Goal: Information Seeking & Learning: Learn about a topic

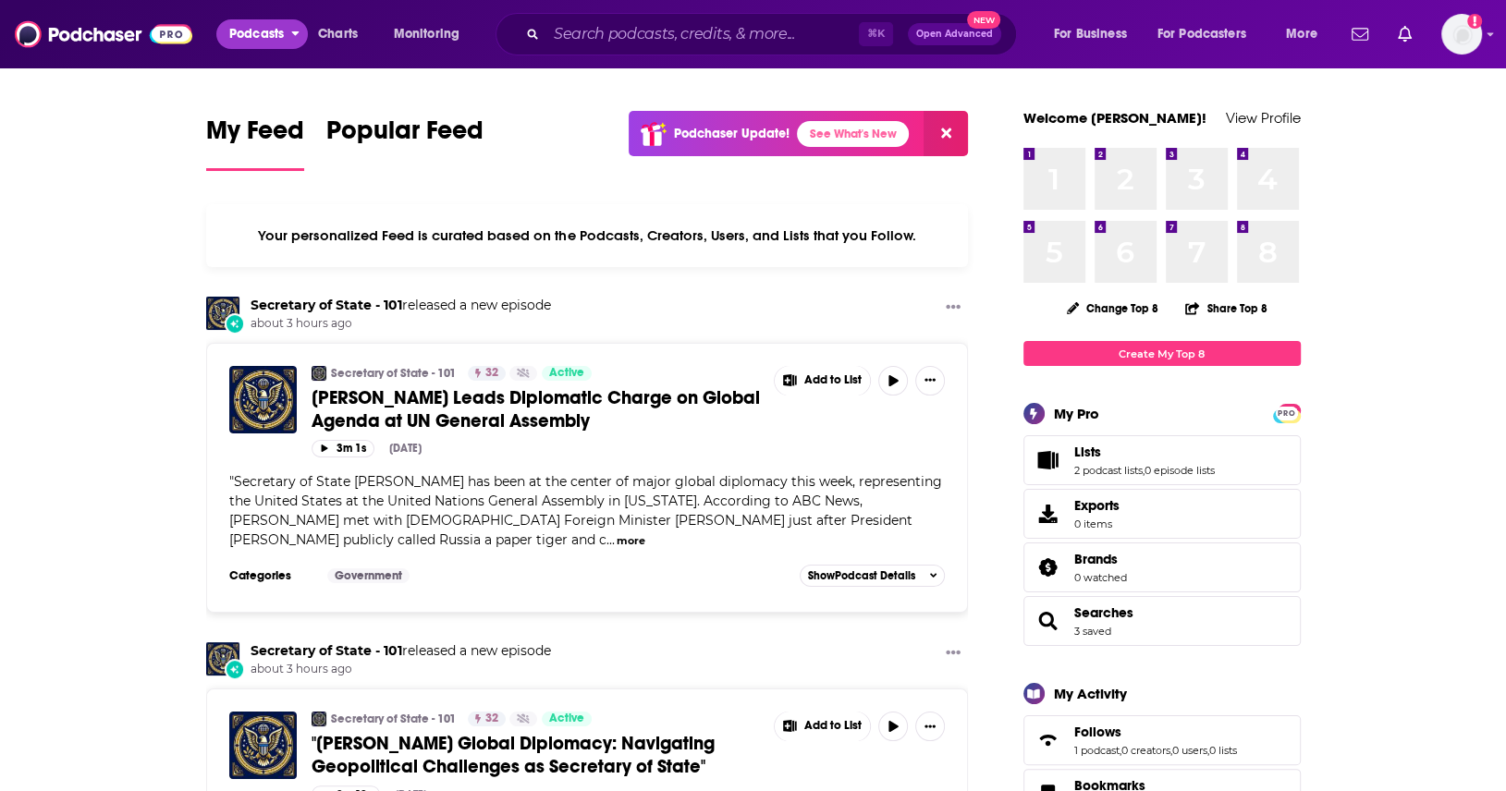
click at [262, 25] on span "Podcasts" at bounding box center [256, 34] width 55 height 26
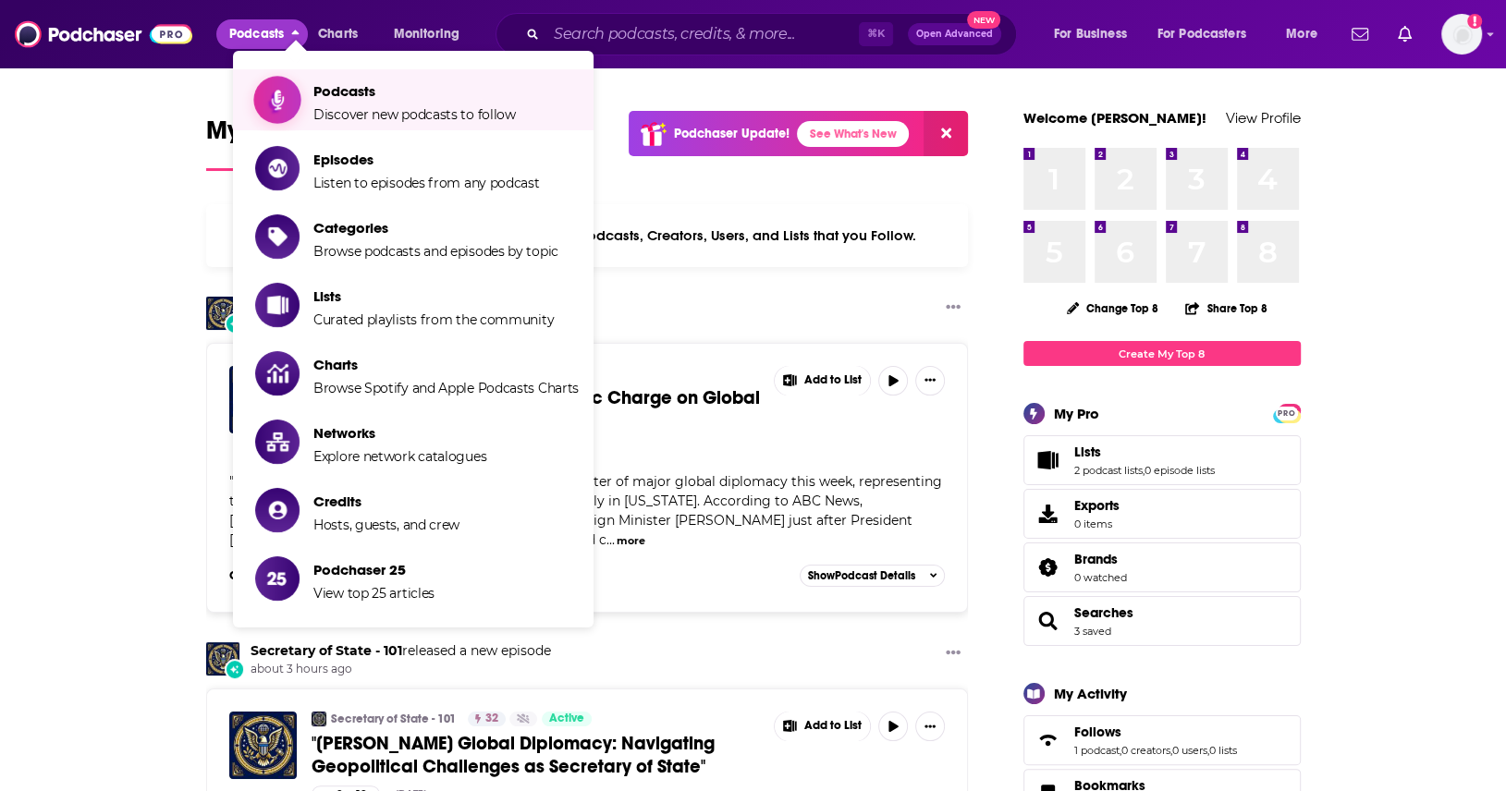
click at [301, 106] on link "Podcasts Discover new podcasts to follow" at bounding box center [416, 100] width 323 height 46
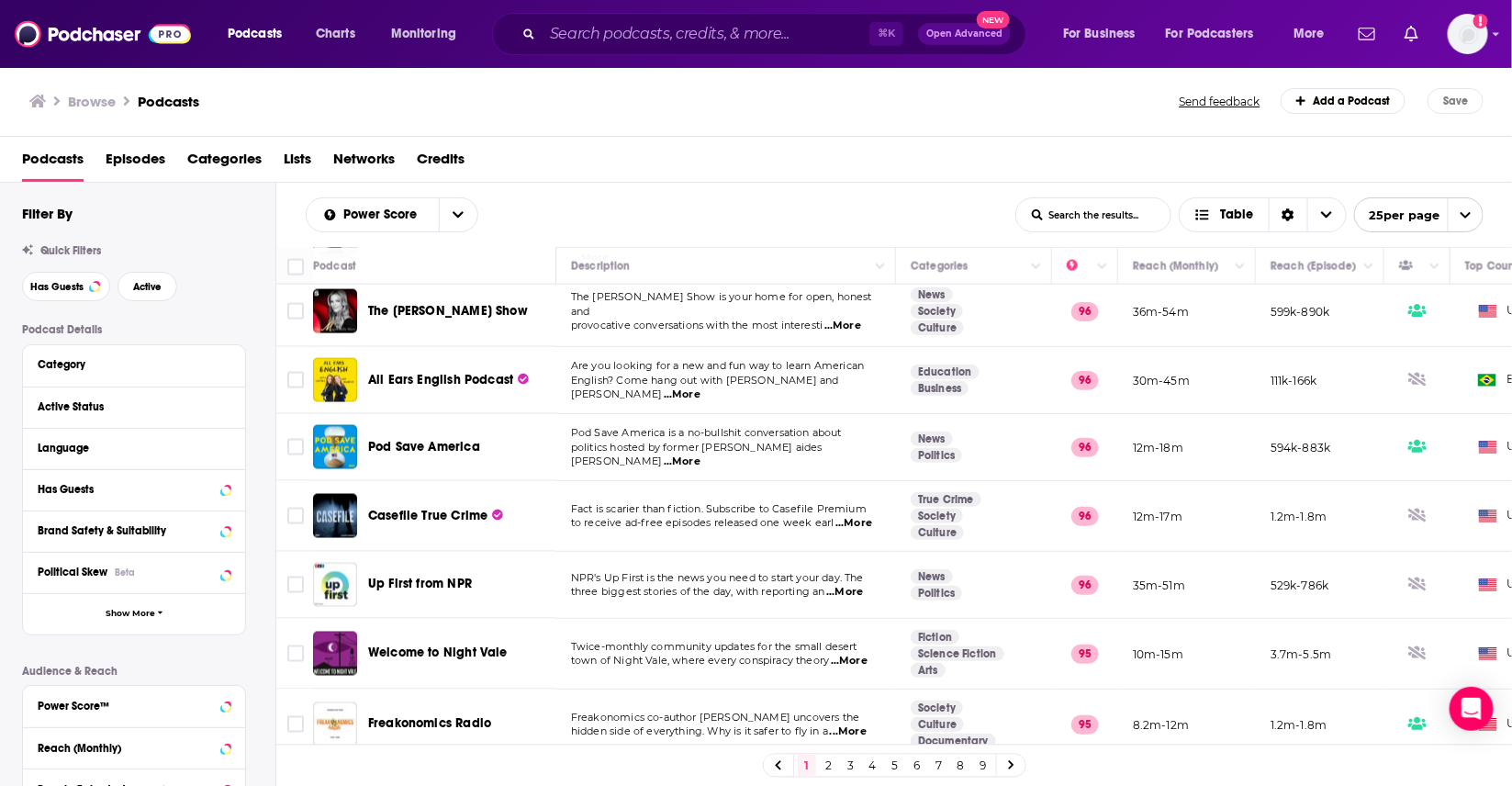
scroll to position [1278, 0]
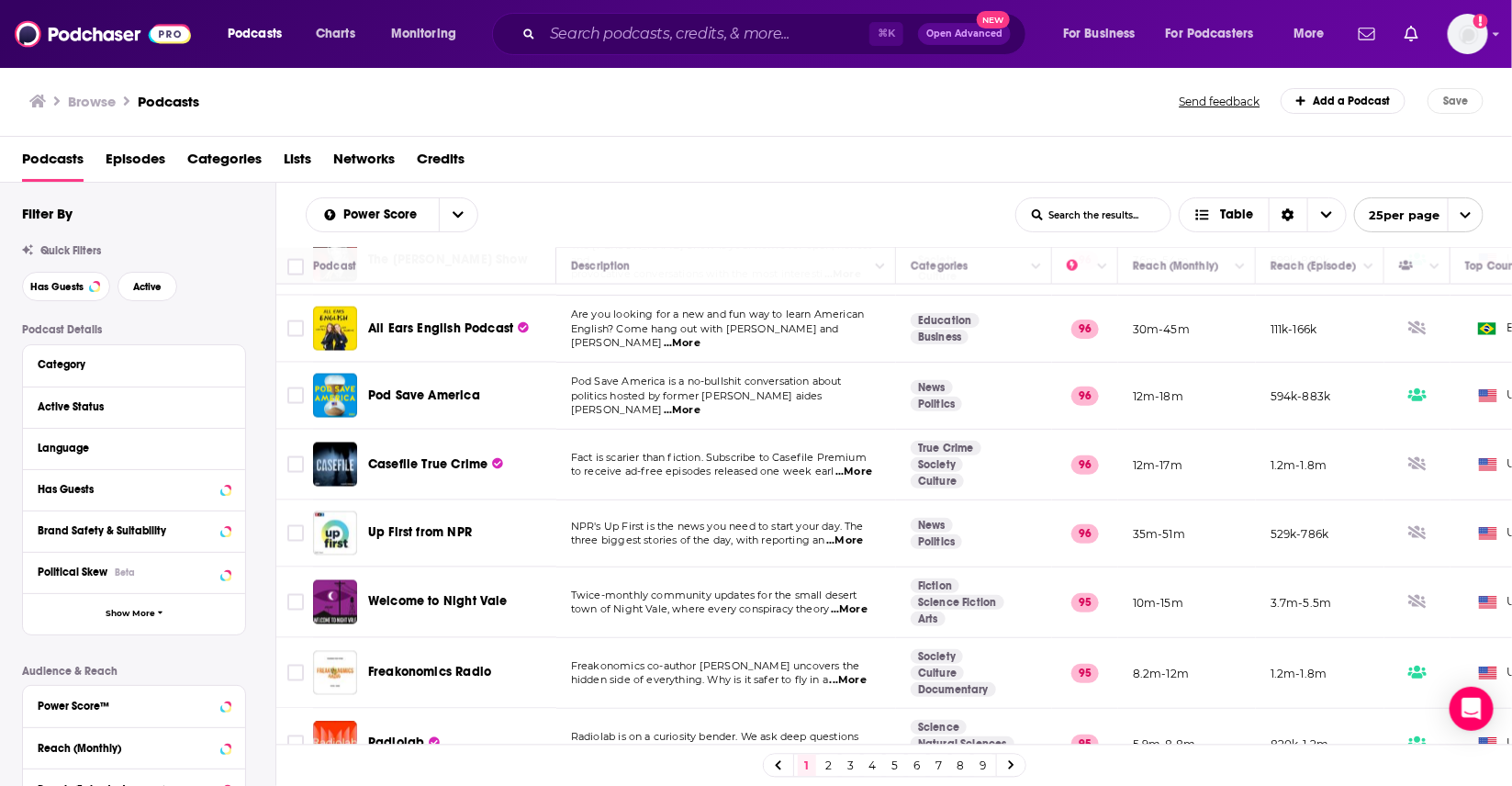
click at [828, 763] on link "2" at bounding box center [829, 766] width 18 height 22
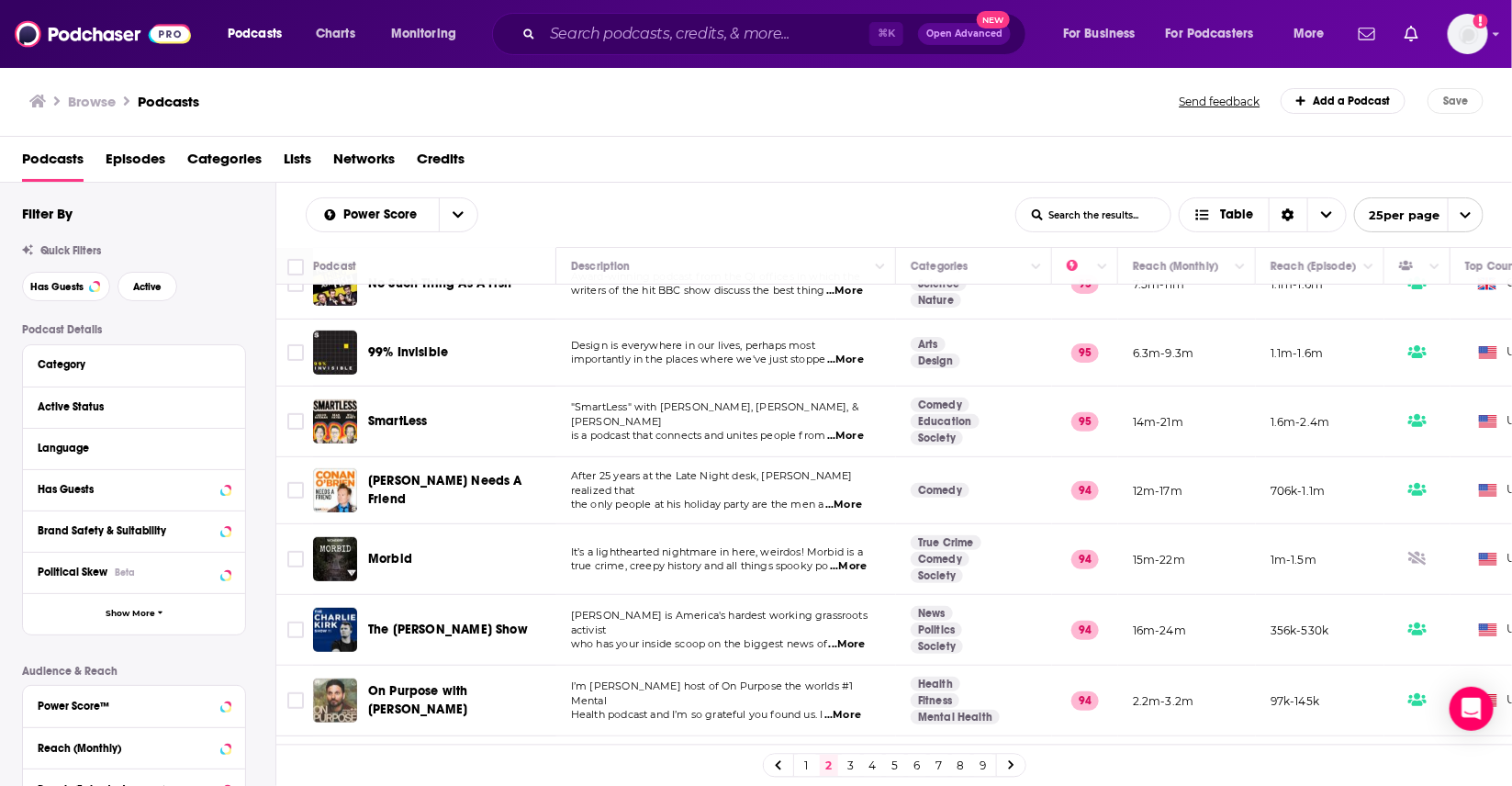
scroll to position [258, 0]
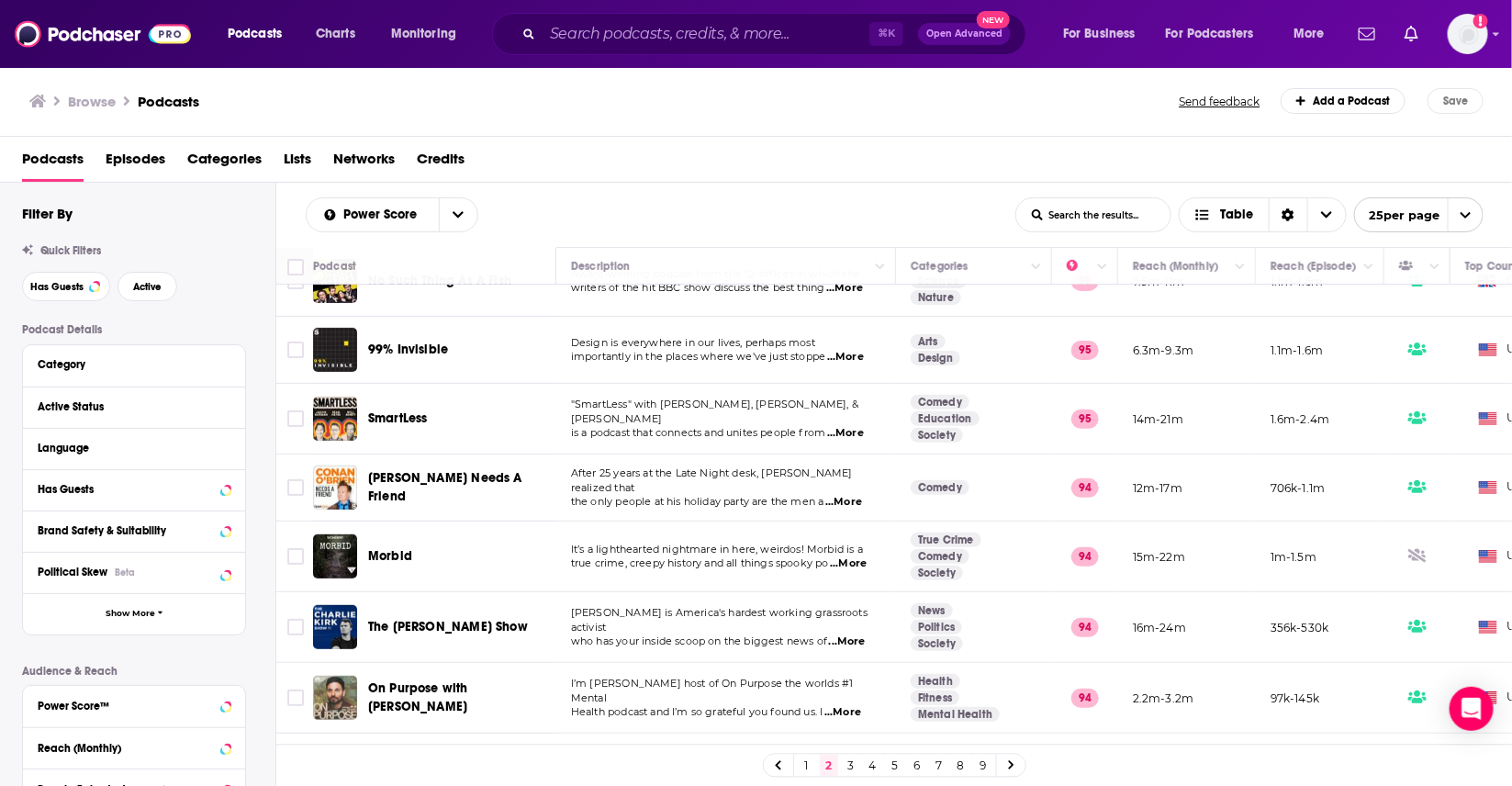
click at [860, 350] on span "...More" at bounding box center [845, 357] width 37 height 15
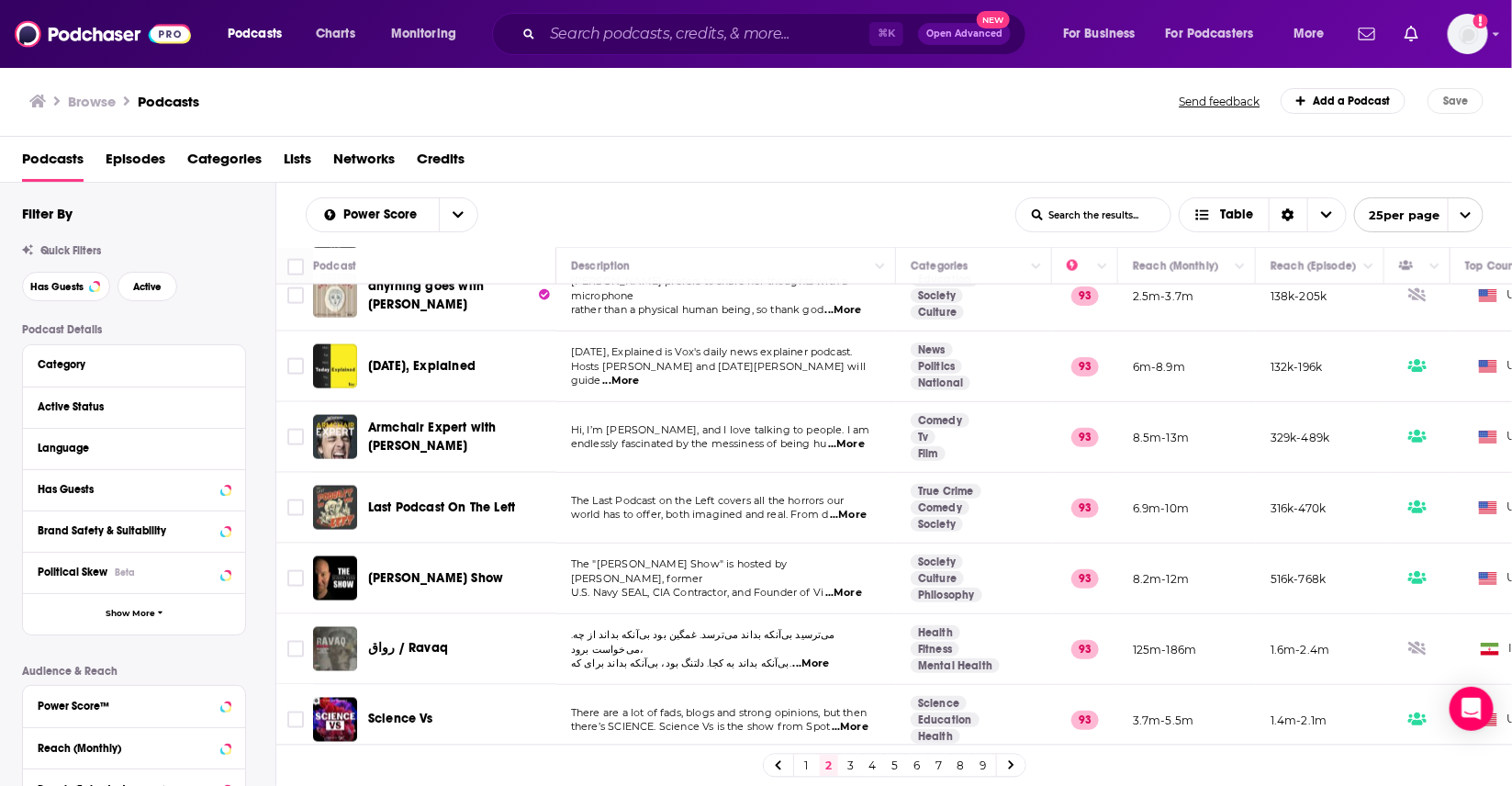
scroll to position [1289, 0]
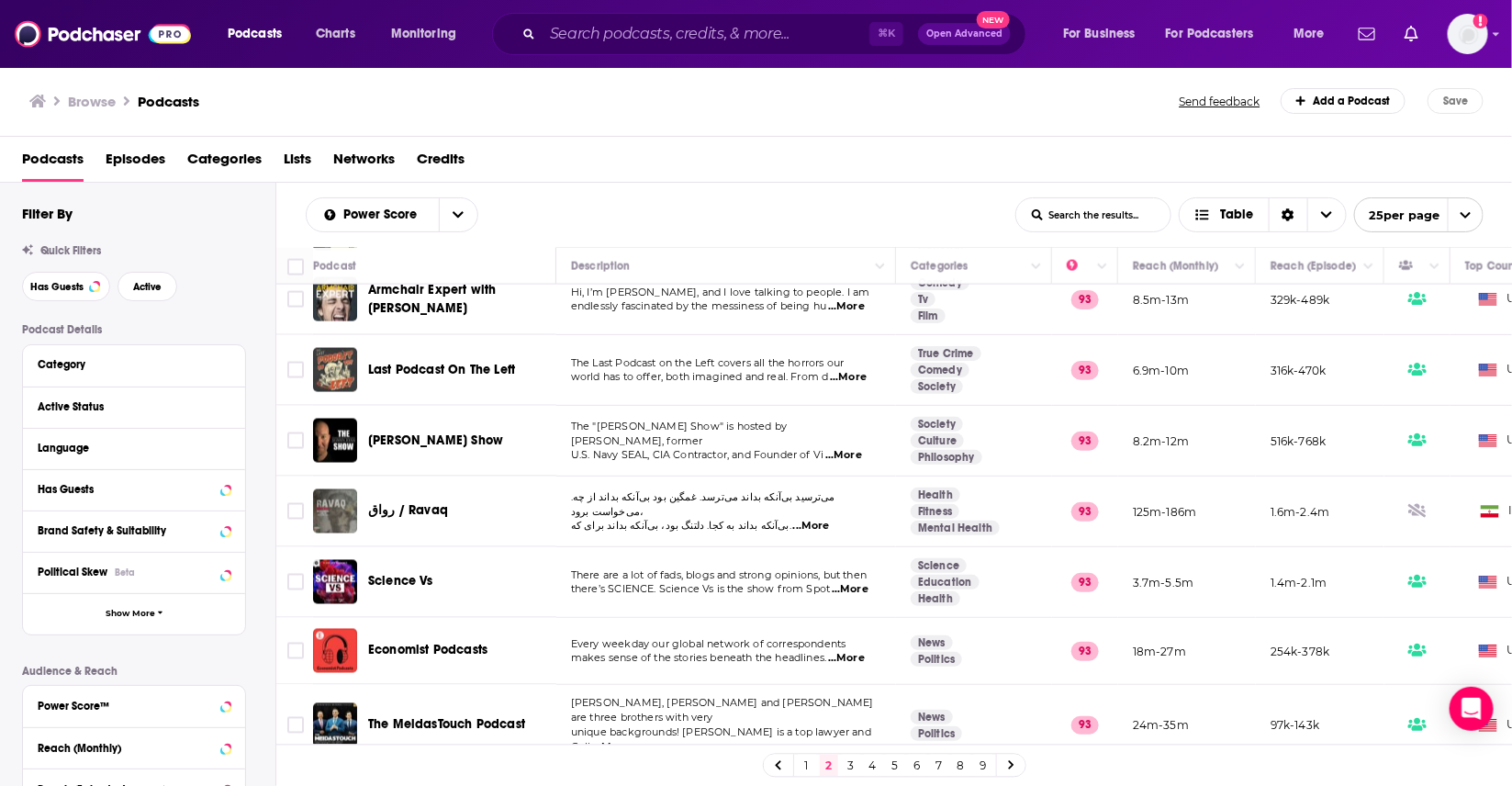
click at [851, 763] on link "3" at bounding box center [851, 766] width 18 height 22
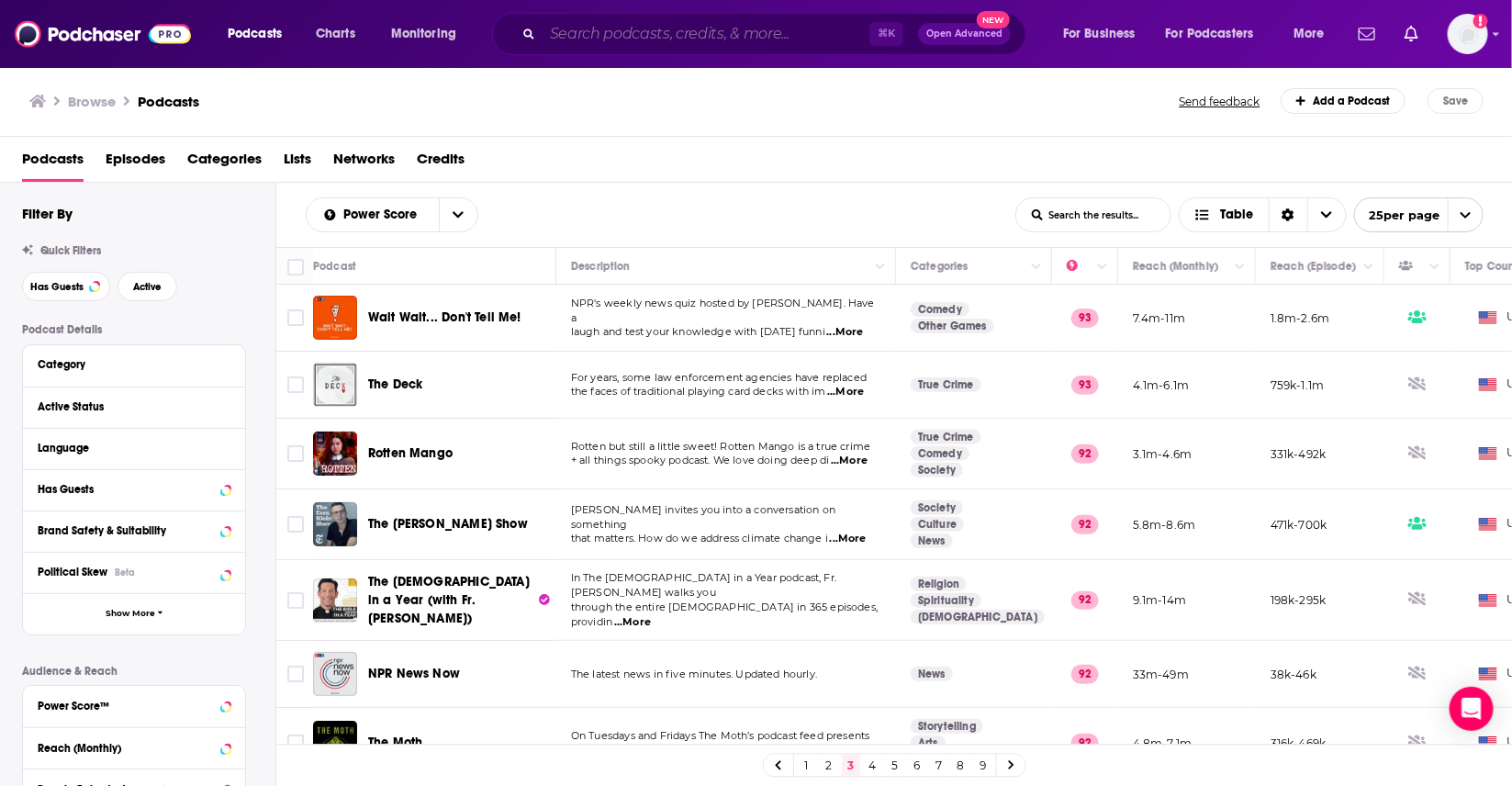
click at [638, 45] on input "Search podcasts, credits, & more..." at bounding box center [705, 34] width 327 height 30
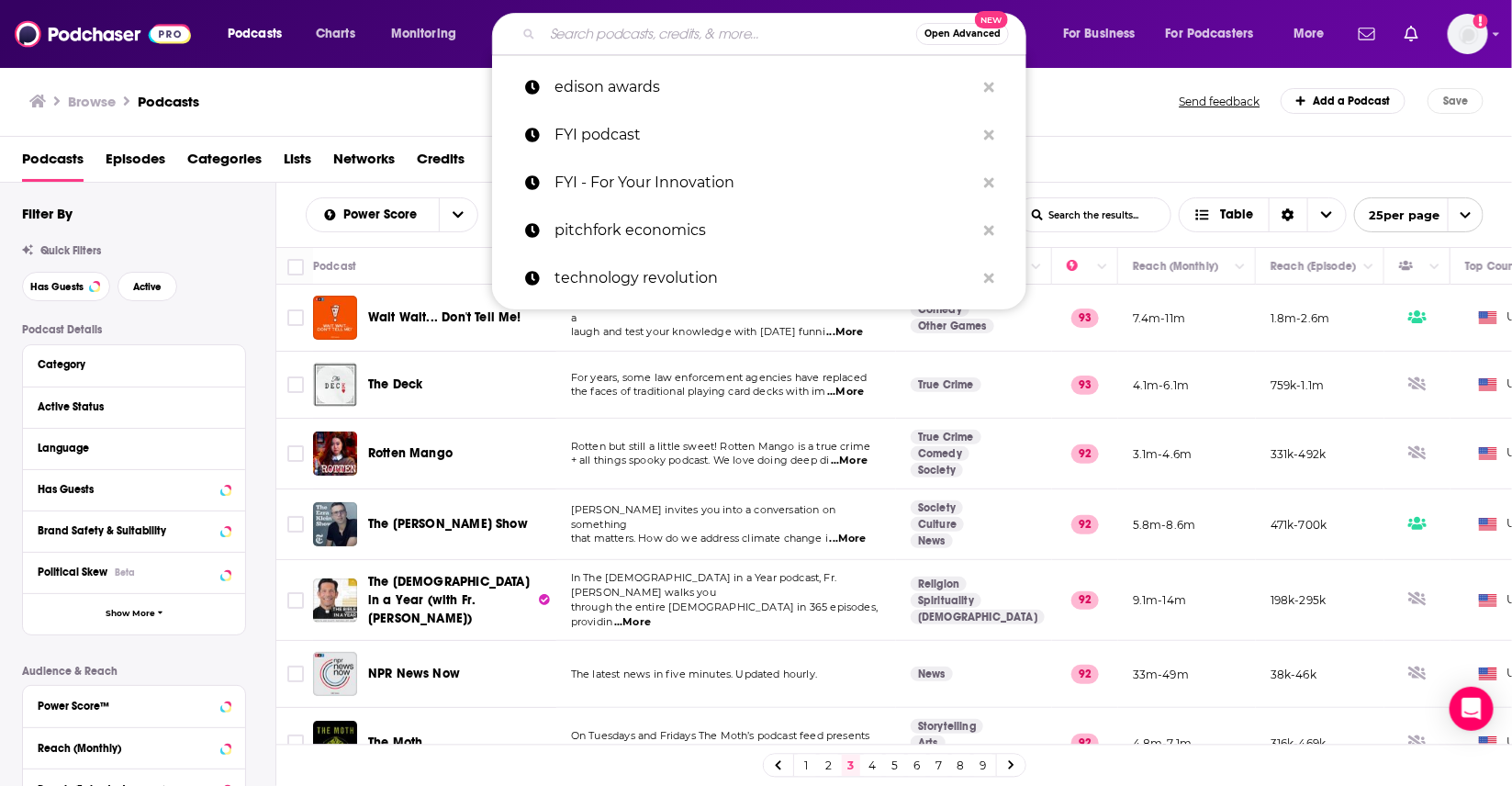
paste input "Great Question: A Manufacturing Podcast"
type input "Great Question: A Manufacturing Podcast"
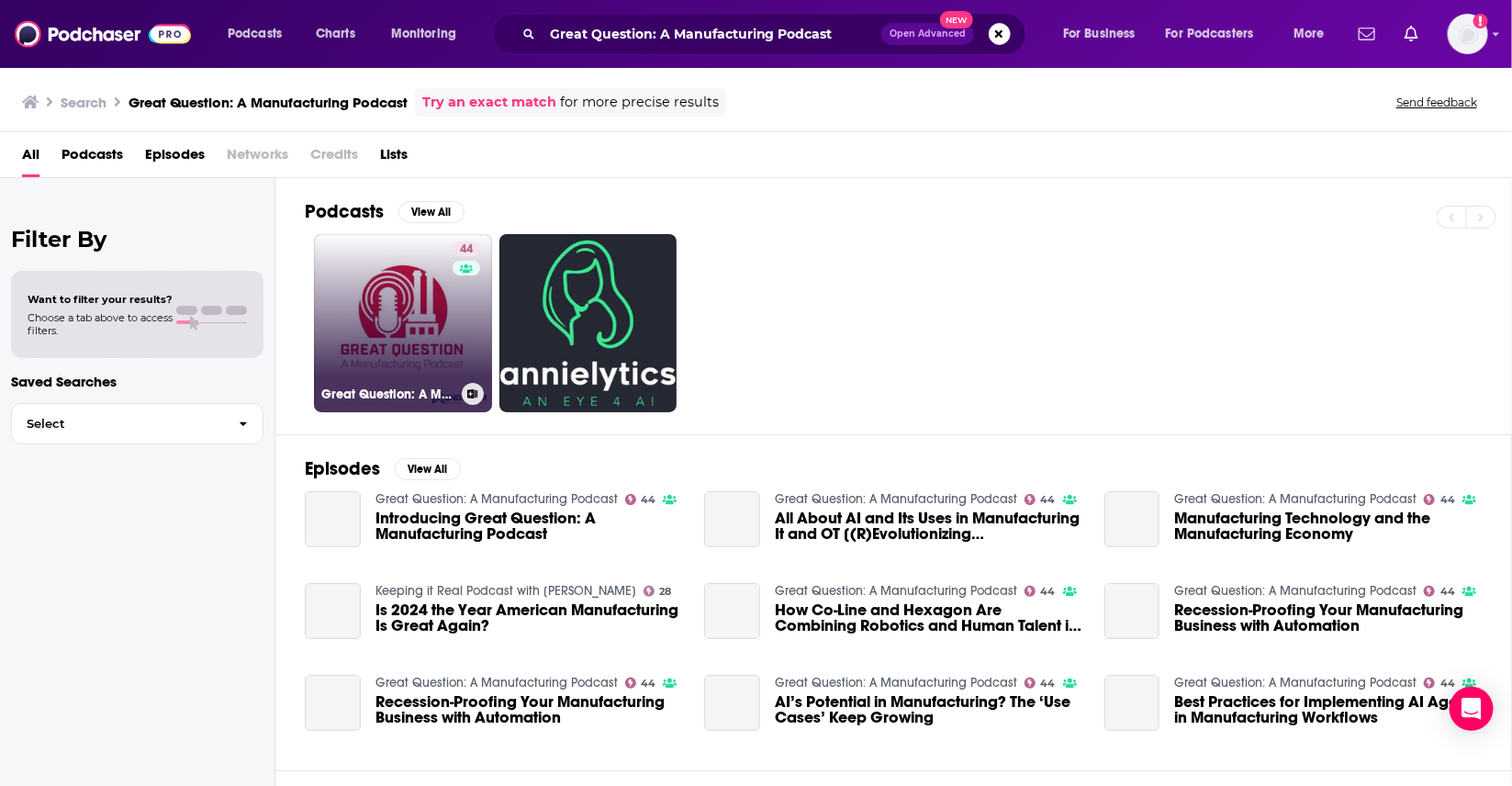
click at [435, 302] on link "44 Great Question: A Manufacturing Podcast" at bounding box center [402, 323] width 178 height 178
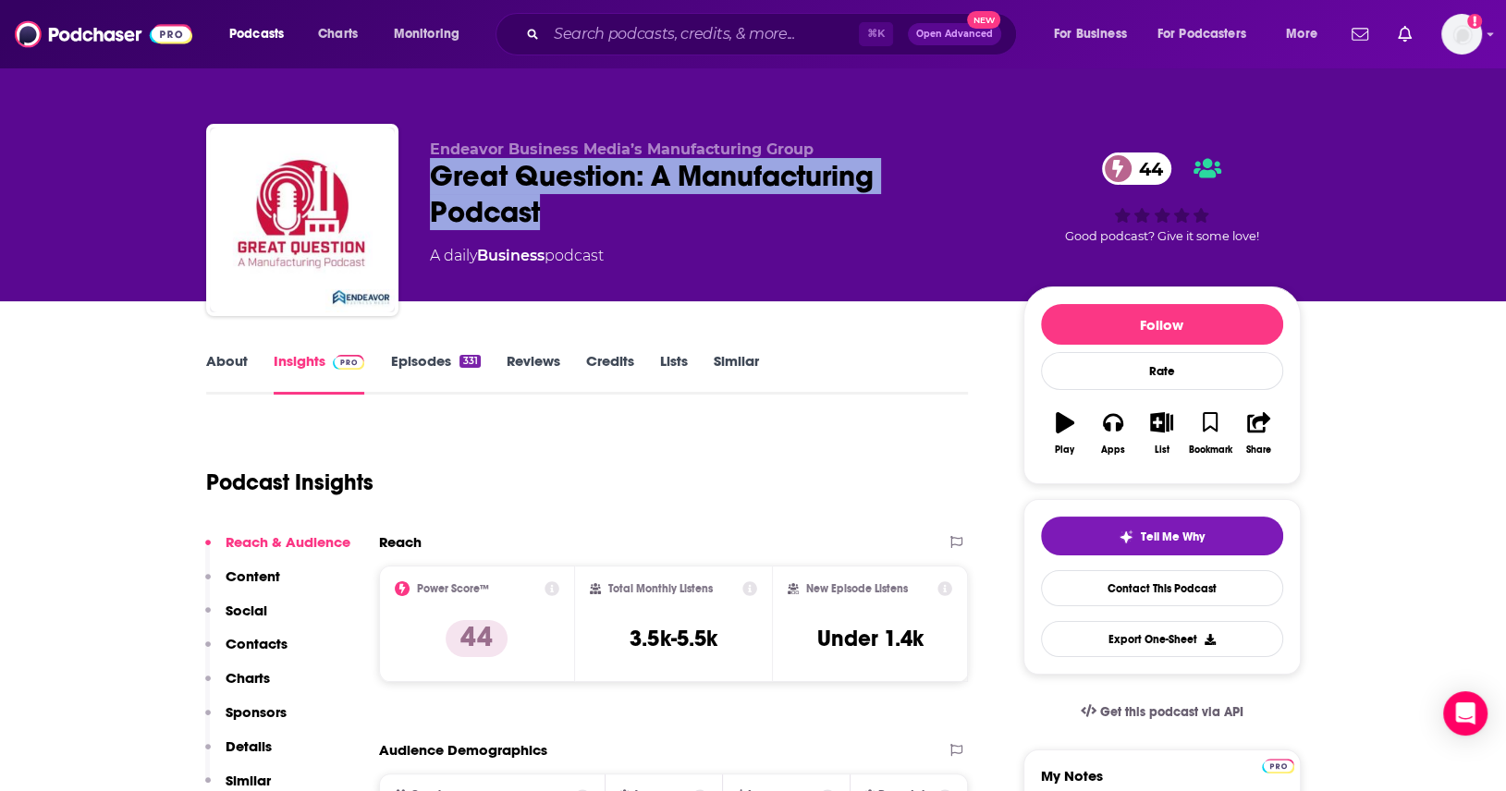
drag, startPoint x: 544, startPoint y: 220, endPoint x: 430, endPoint y: 173, distance: 123.9
click at [430, 173] on div "Great Question: A Manufacturing Podcast 44" at bounding box center [712, 194] width 564 height 72
copy h2 "Great Question: A Manufacturing Podcast"
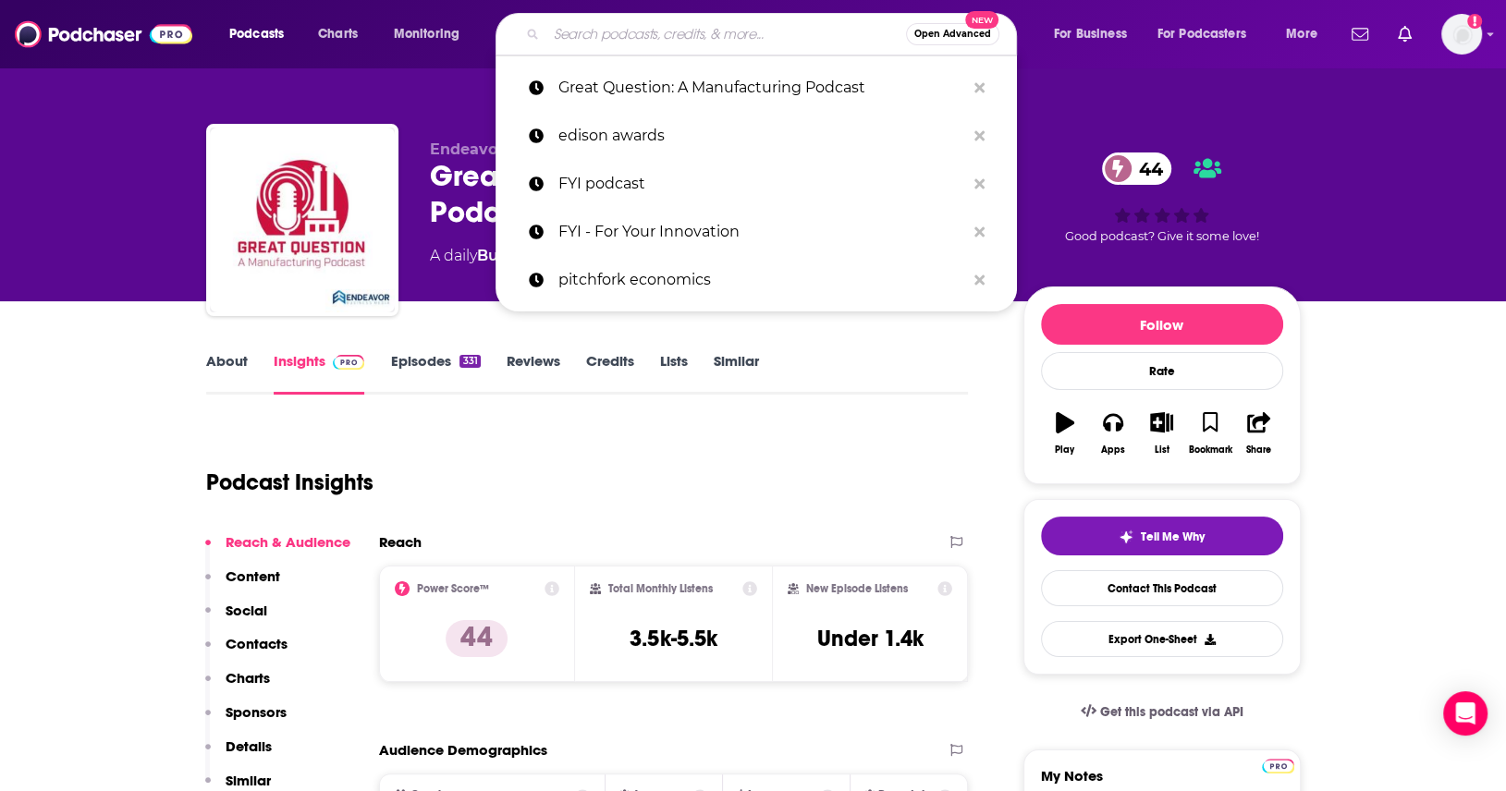
click at [711, 35] on input "Search podcasts, credits, & more..." at bounding box center [726, 34] width 360 height 30
paste input "[PERSON_NAME]"
type input "[PERSON_NAME]"
click at [610, 40] on input "Search podcasts, credits, & more..." at bounding box center [726, 34] width 360 height 30
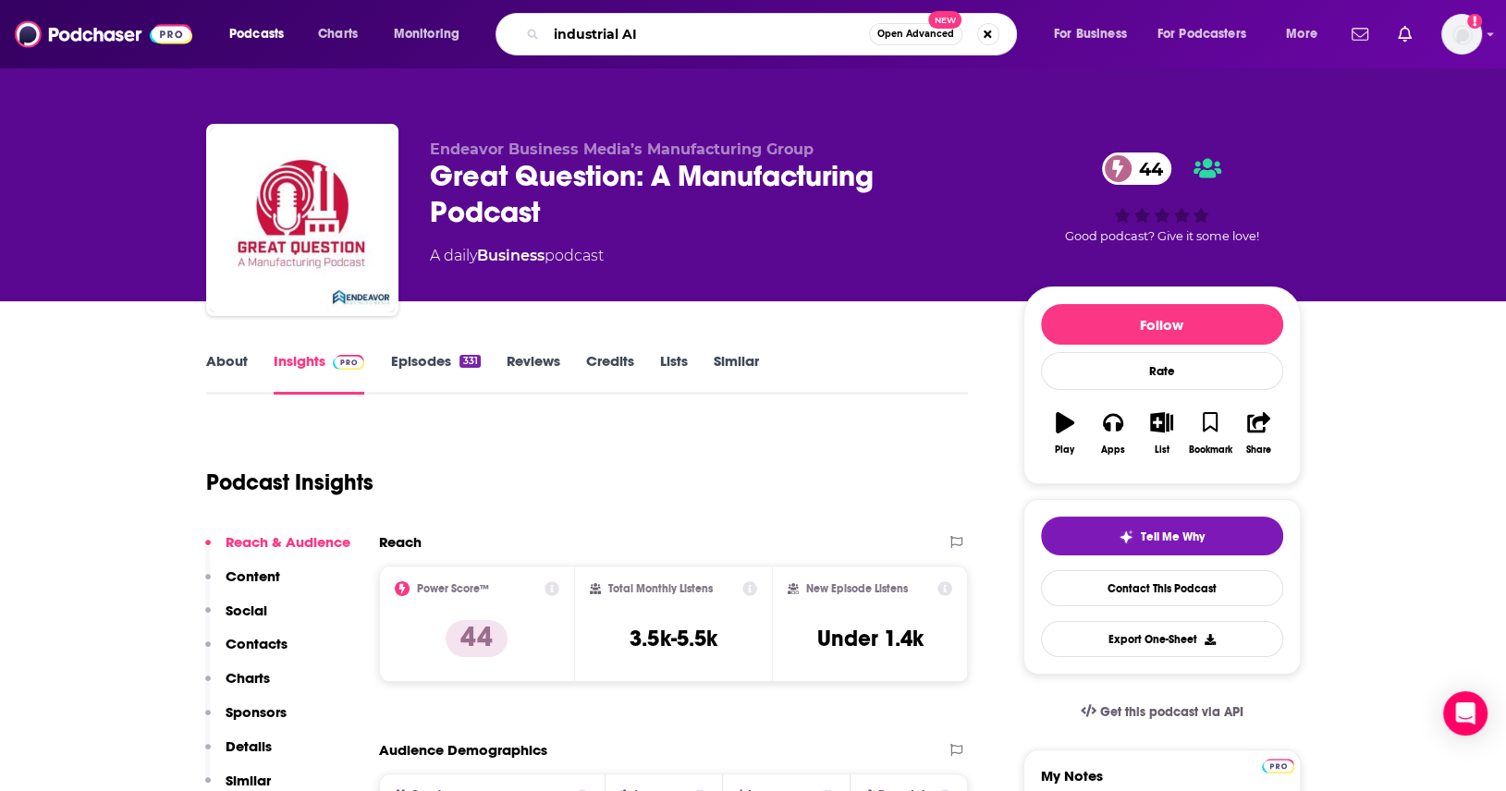
type input "industrial AI"
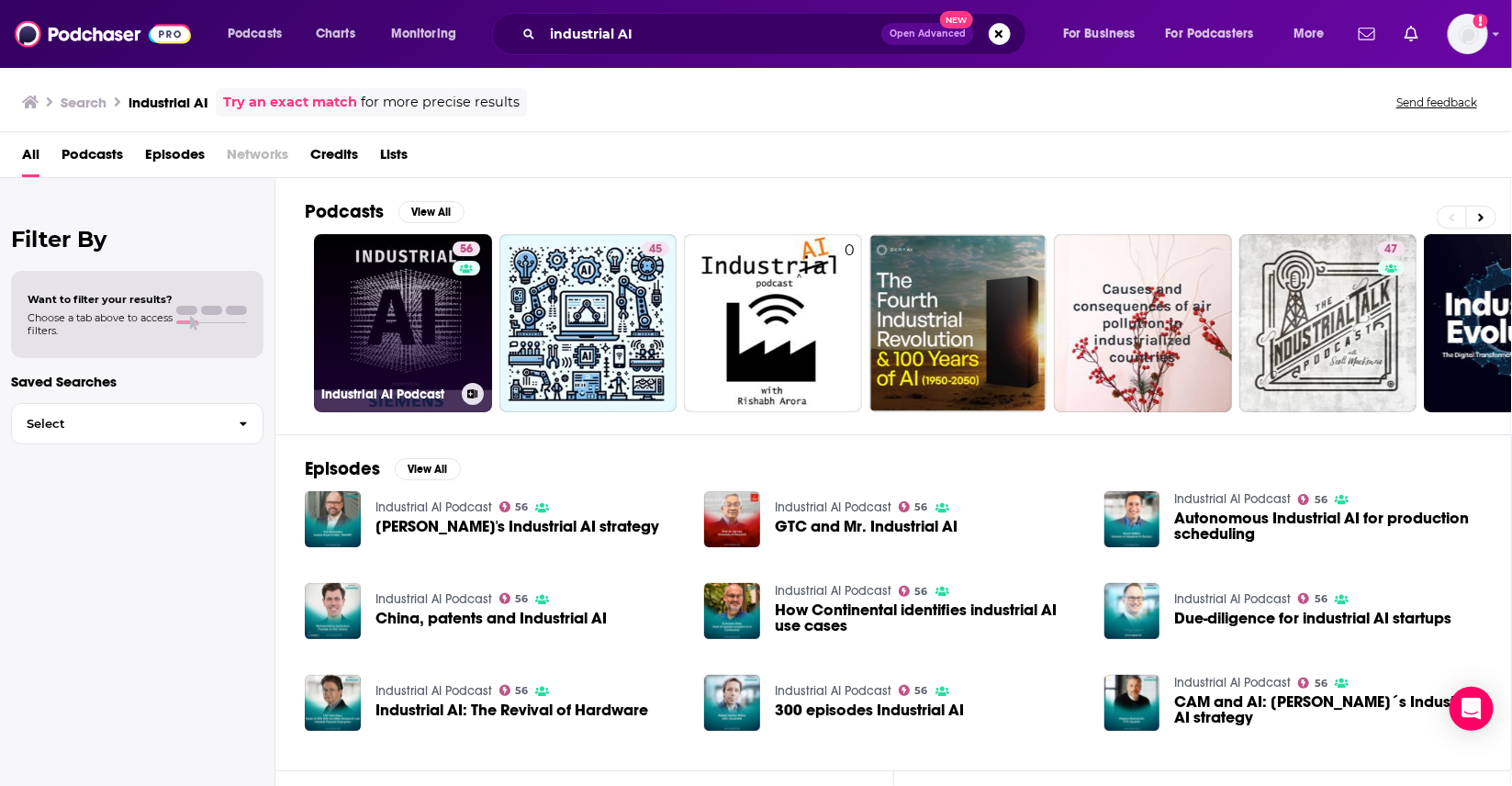
click at [413, 282] on link "56 Industrial AI Podcast" at bounding box center [402, 323] width 178 height 178
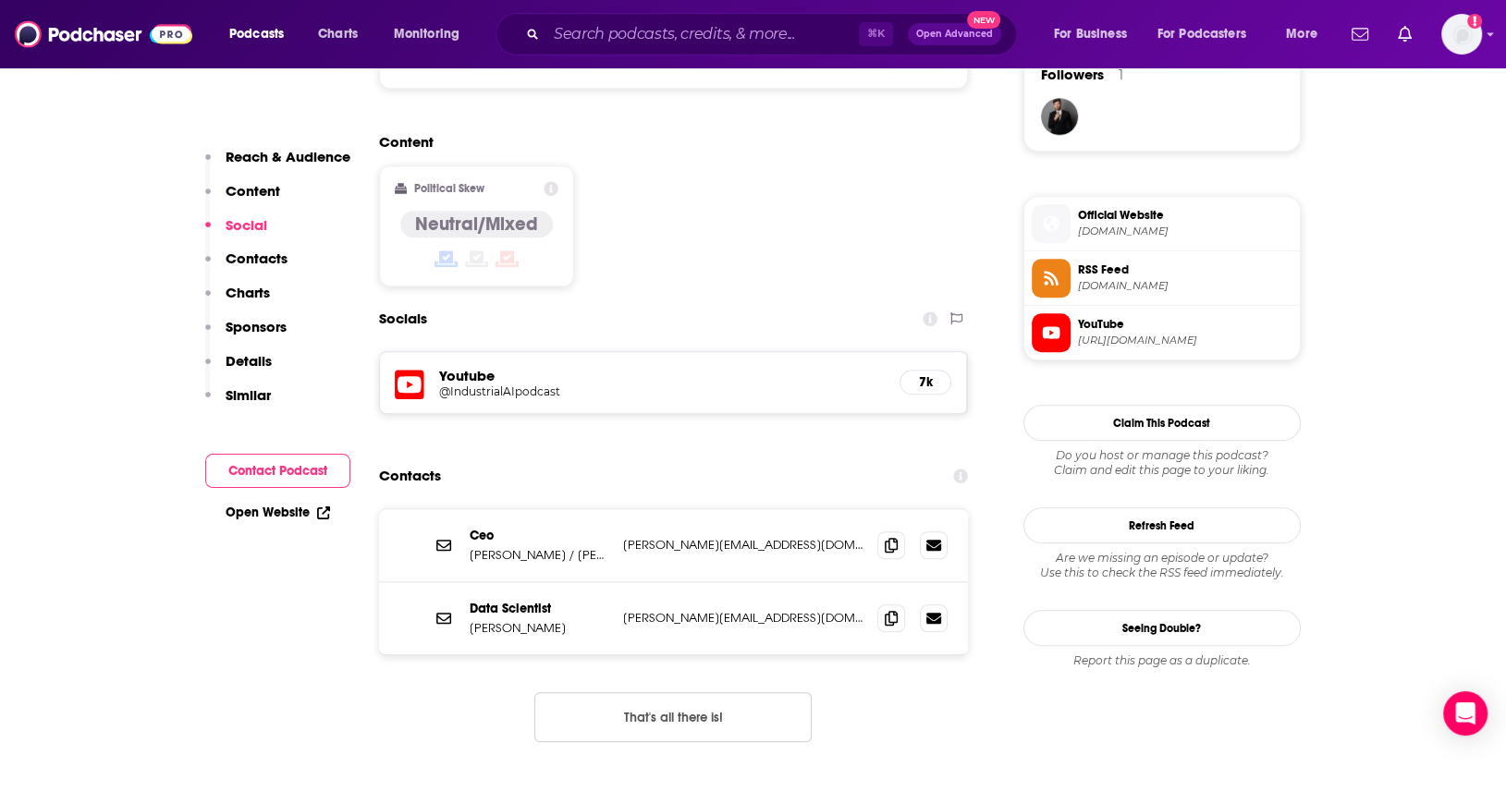
scroll to position [1374, 0]
click at [663, 14] on div "⌘ K Open Advanced New" at bounding box center [755, 34] width 521 height 43
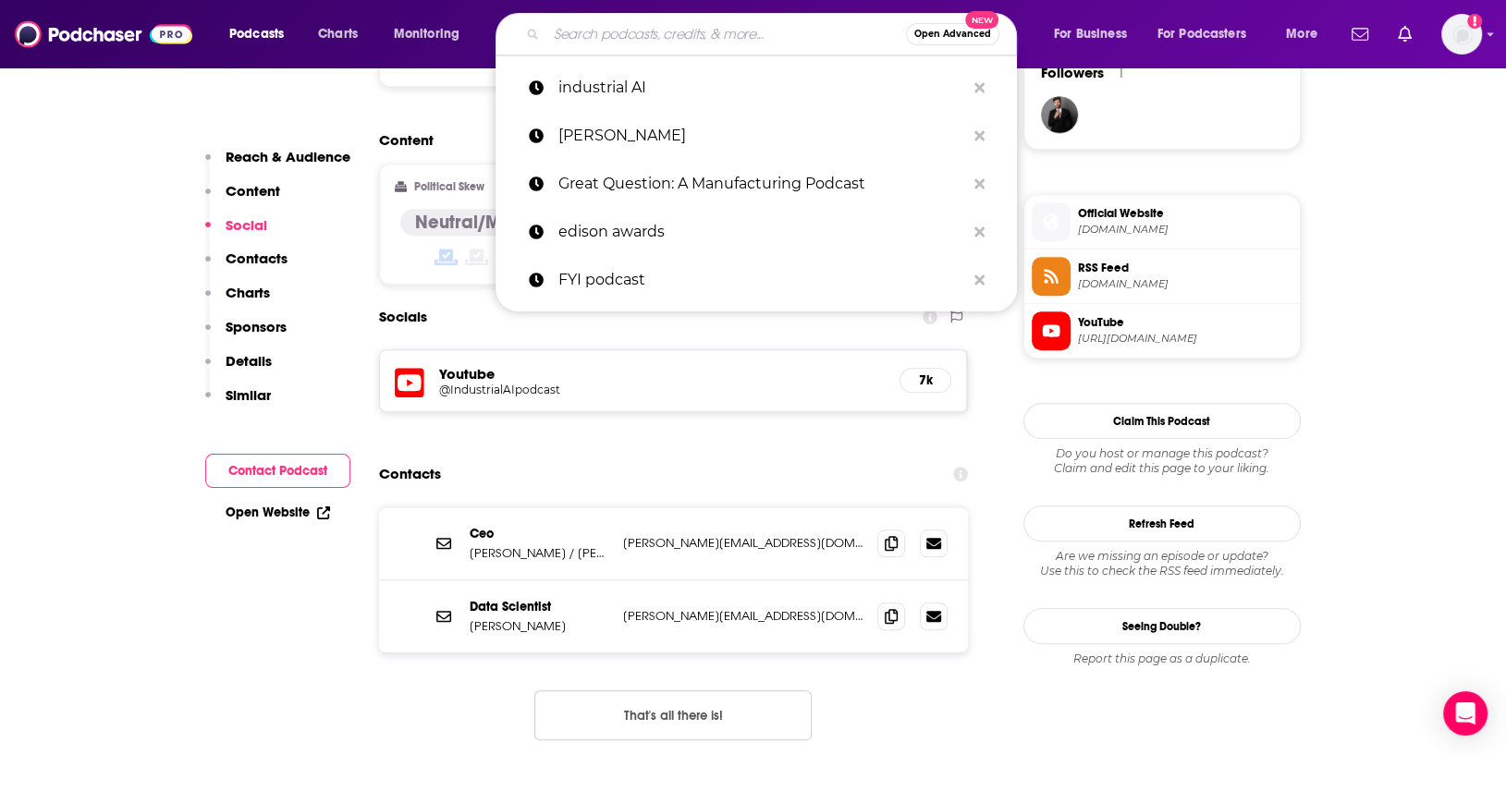
click at [663, 21] on input "Search podcasts, credits, & more..." at bounding box center [726, 34] width 360 height 30
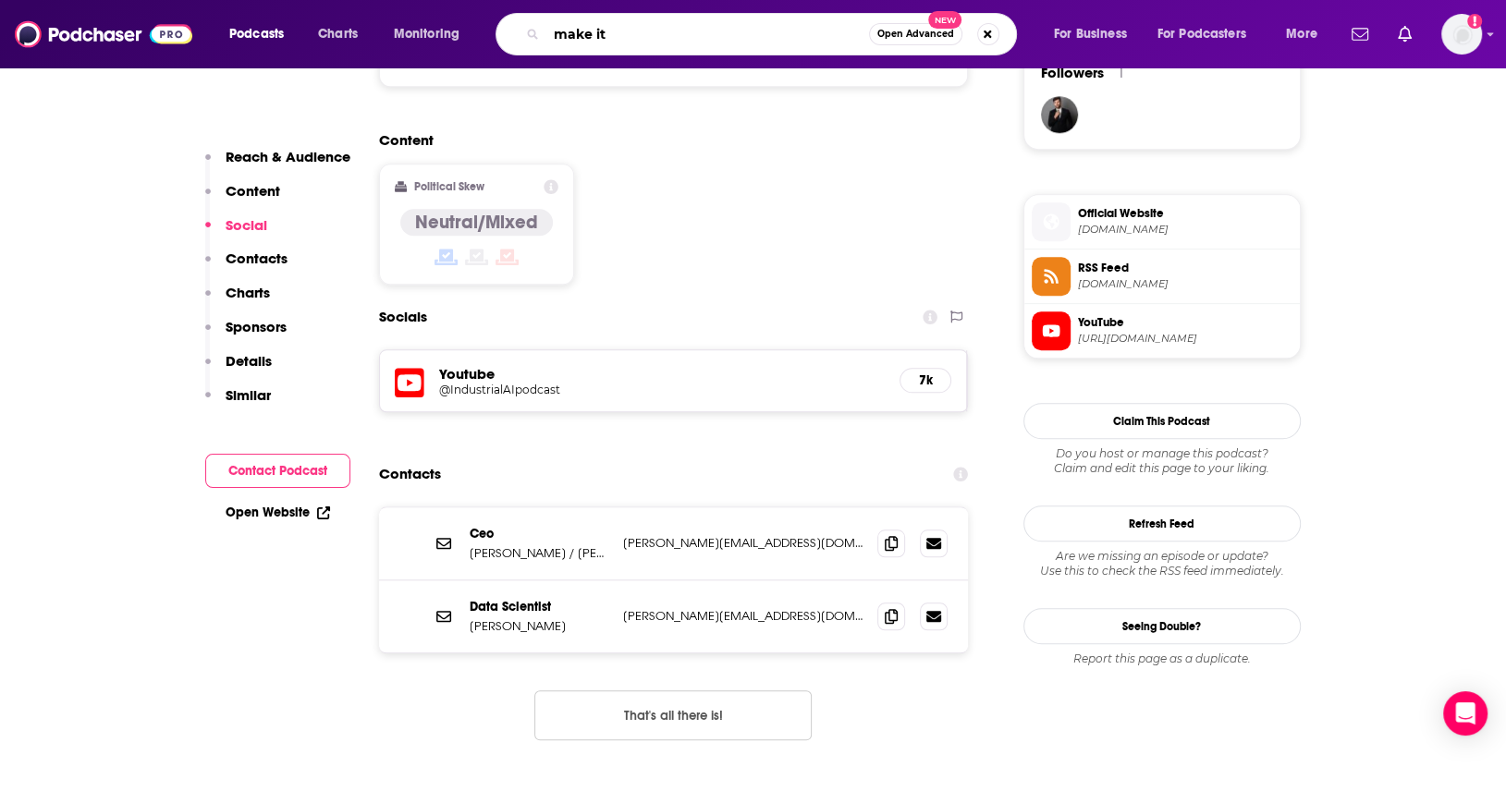
type input "make it"
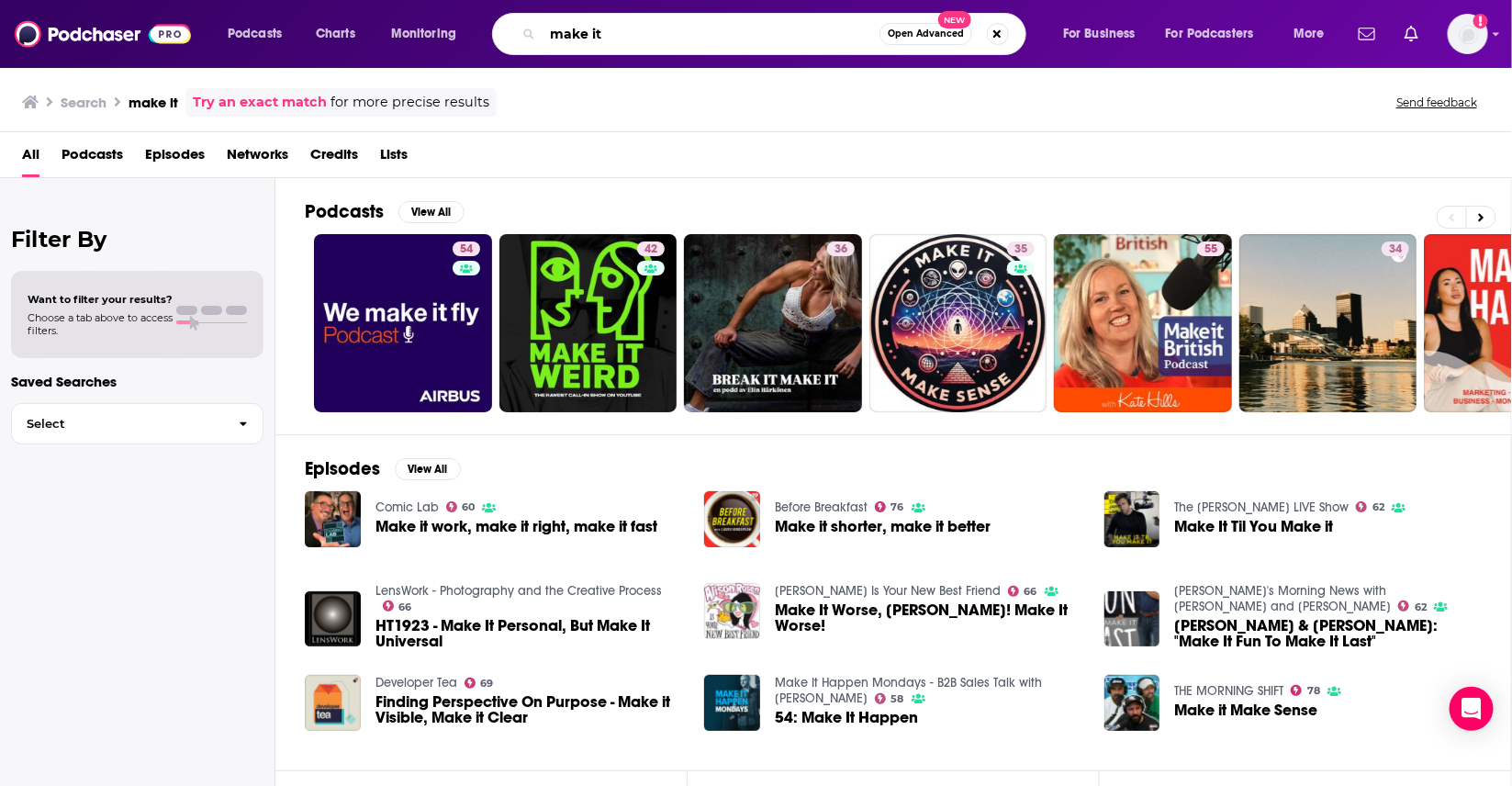
click at [782, 36] on input "make it" at bounding box center [710, 34] width 337 height 30
type input "make it podcast"
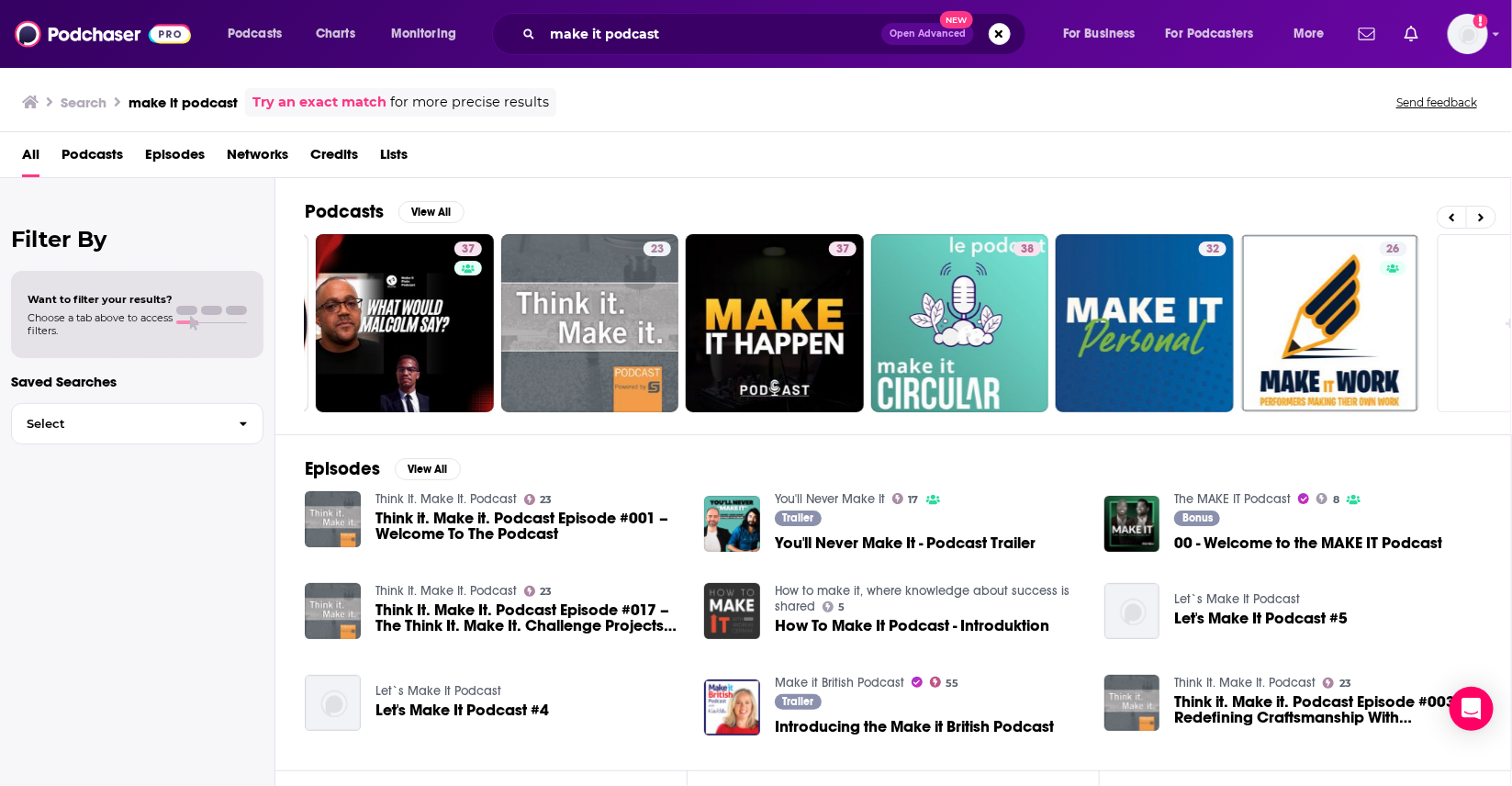
scroll to position [0, 372]
